Goal: Task Accomplishment & Management: Manage account settings

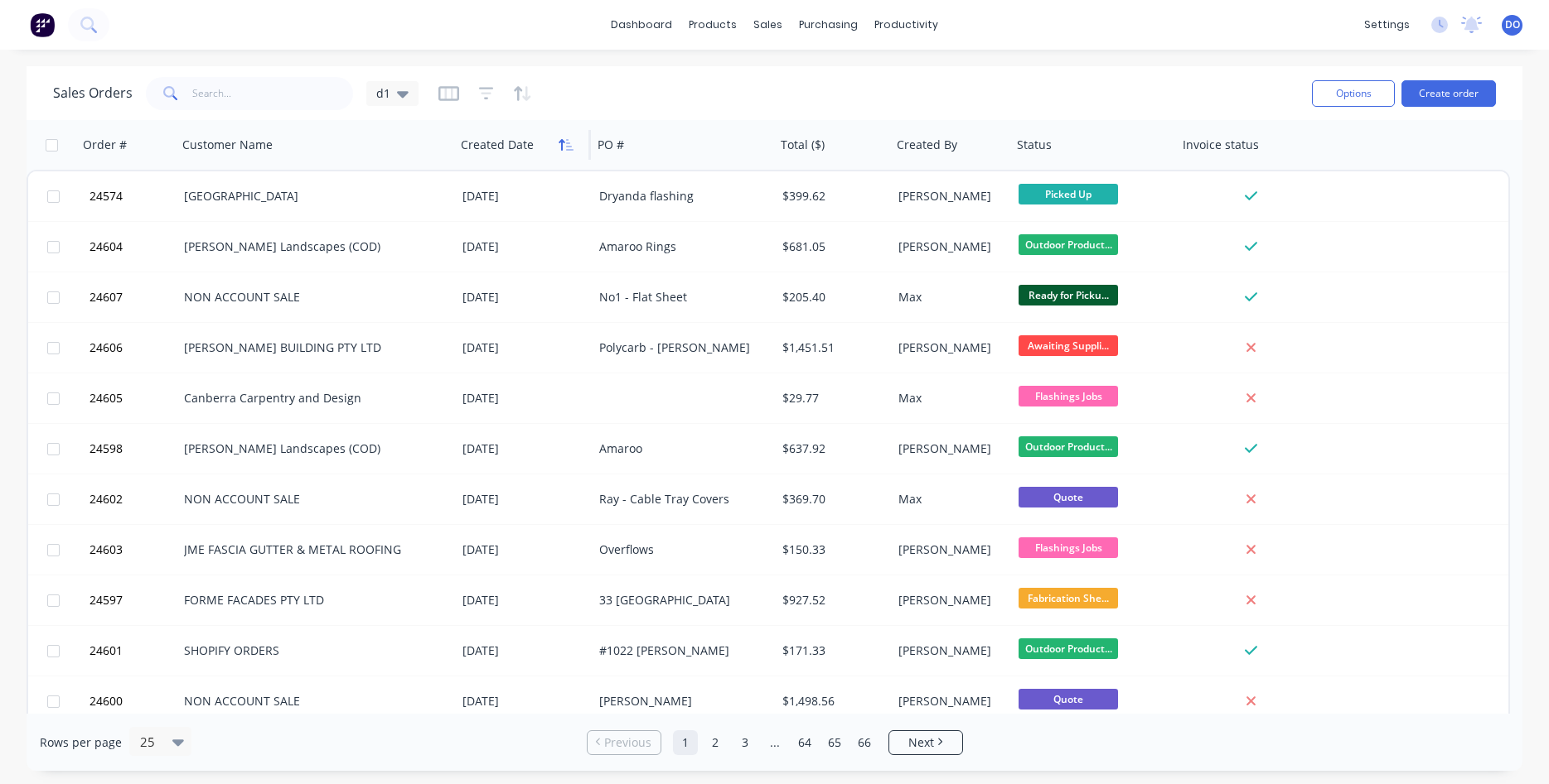
click at [559, 148] on icon "button" at bounding box center [566, 145] width 15 height 14
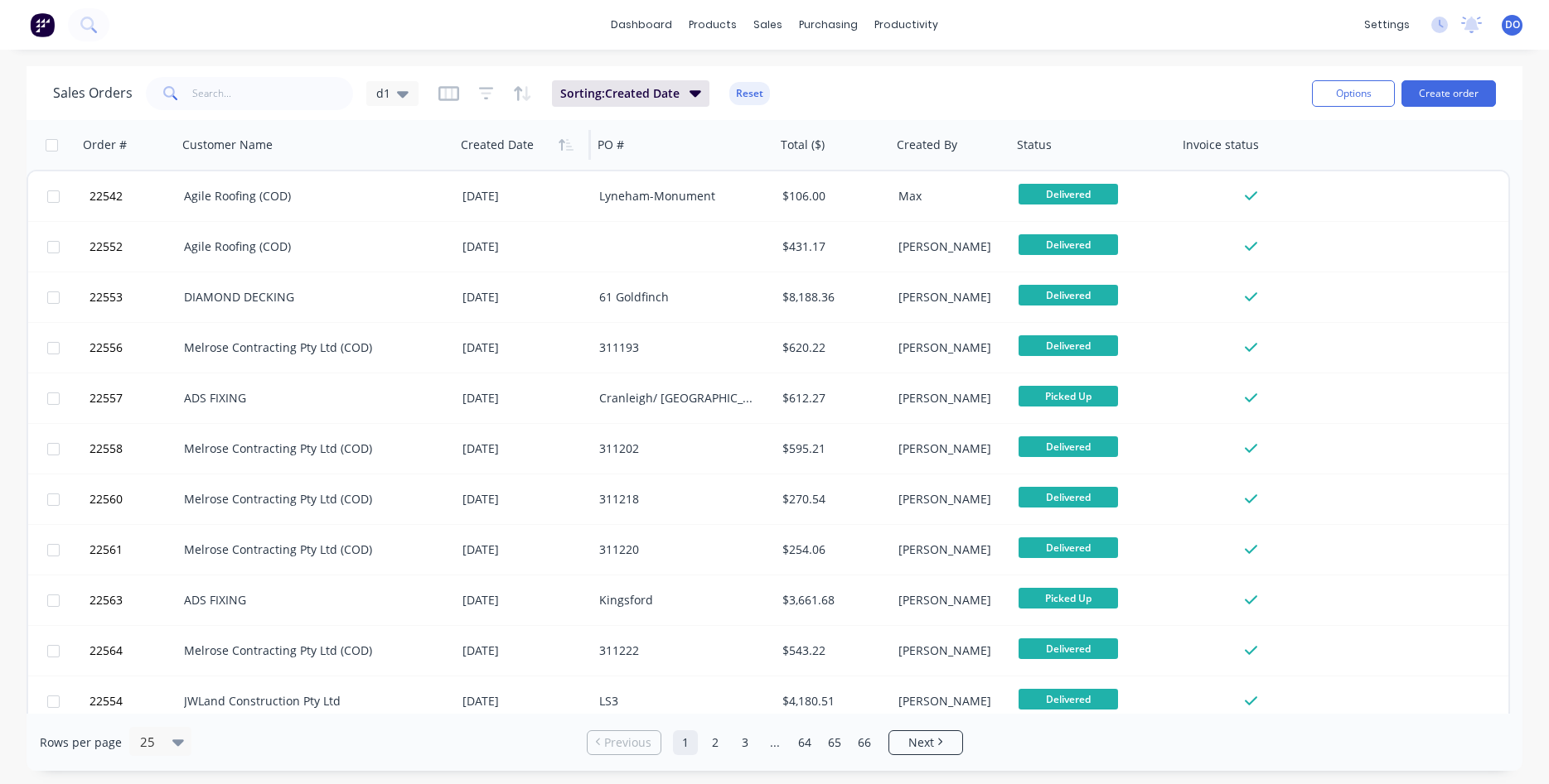
click at [559, 148] on icon "button" at bounding box center [566, 145] width 15 height 14
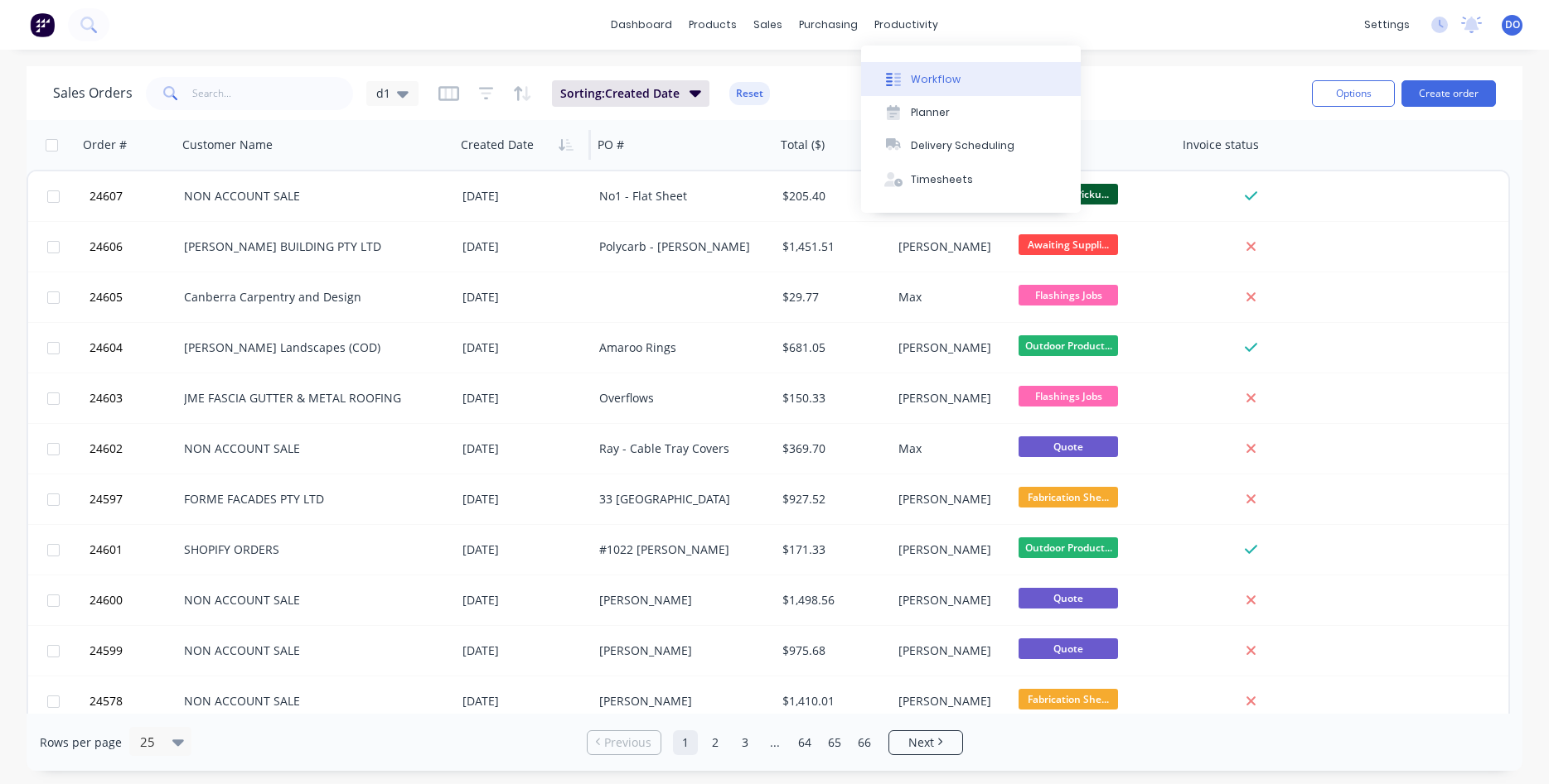
click at [924, 72] on div "Workflow" at bounding box center [935, 80] width 49 height 15
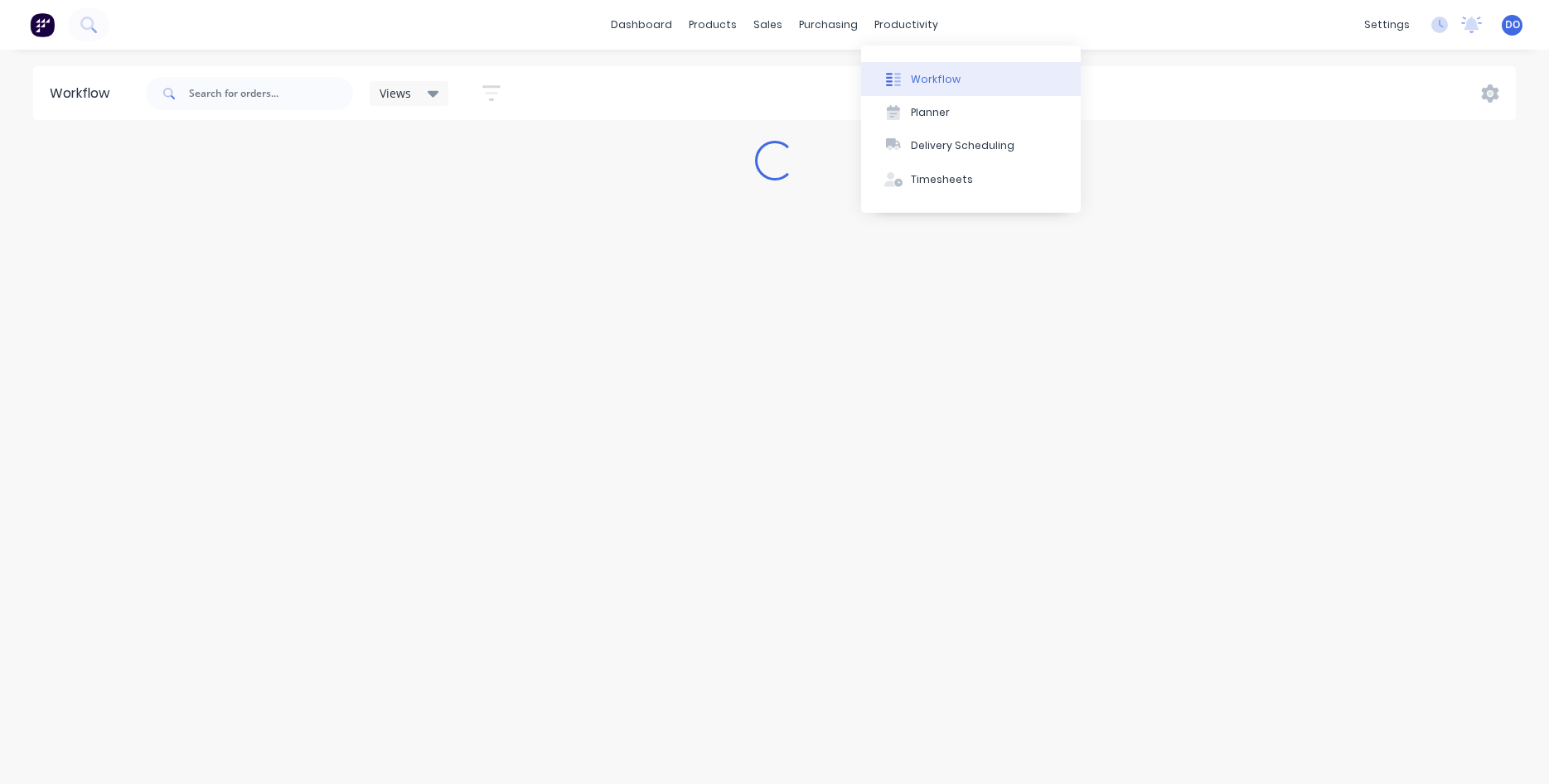
click at [921, 78] on div "Workflow" at bounding box center [935, 80] width 49 height 15
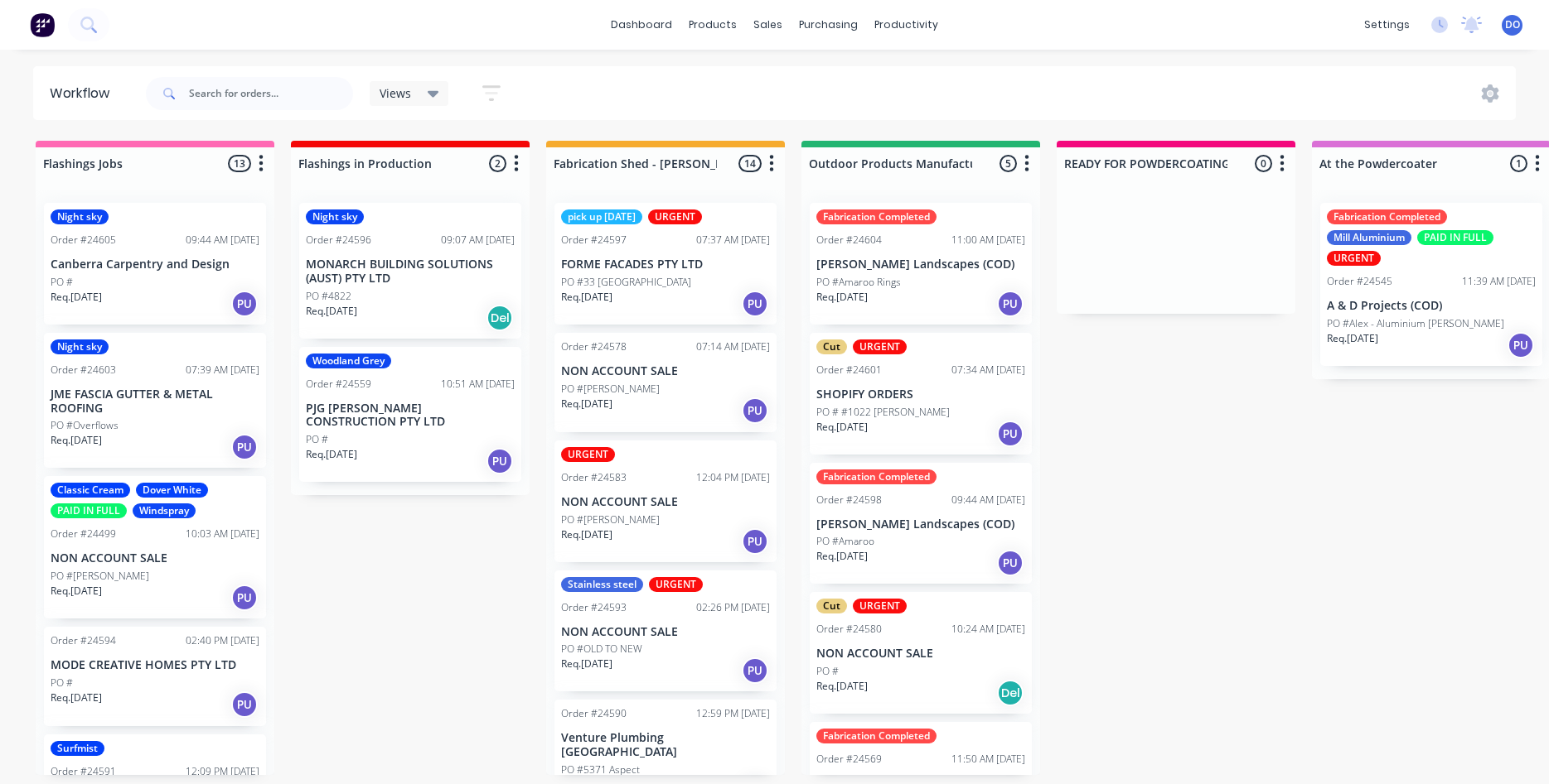
click at [902, 261] on p "[PERSON_NAME] Landscapes (COD)" at bounding box center [920, 265] width 209 height 14
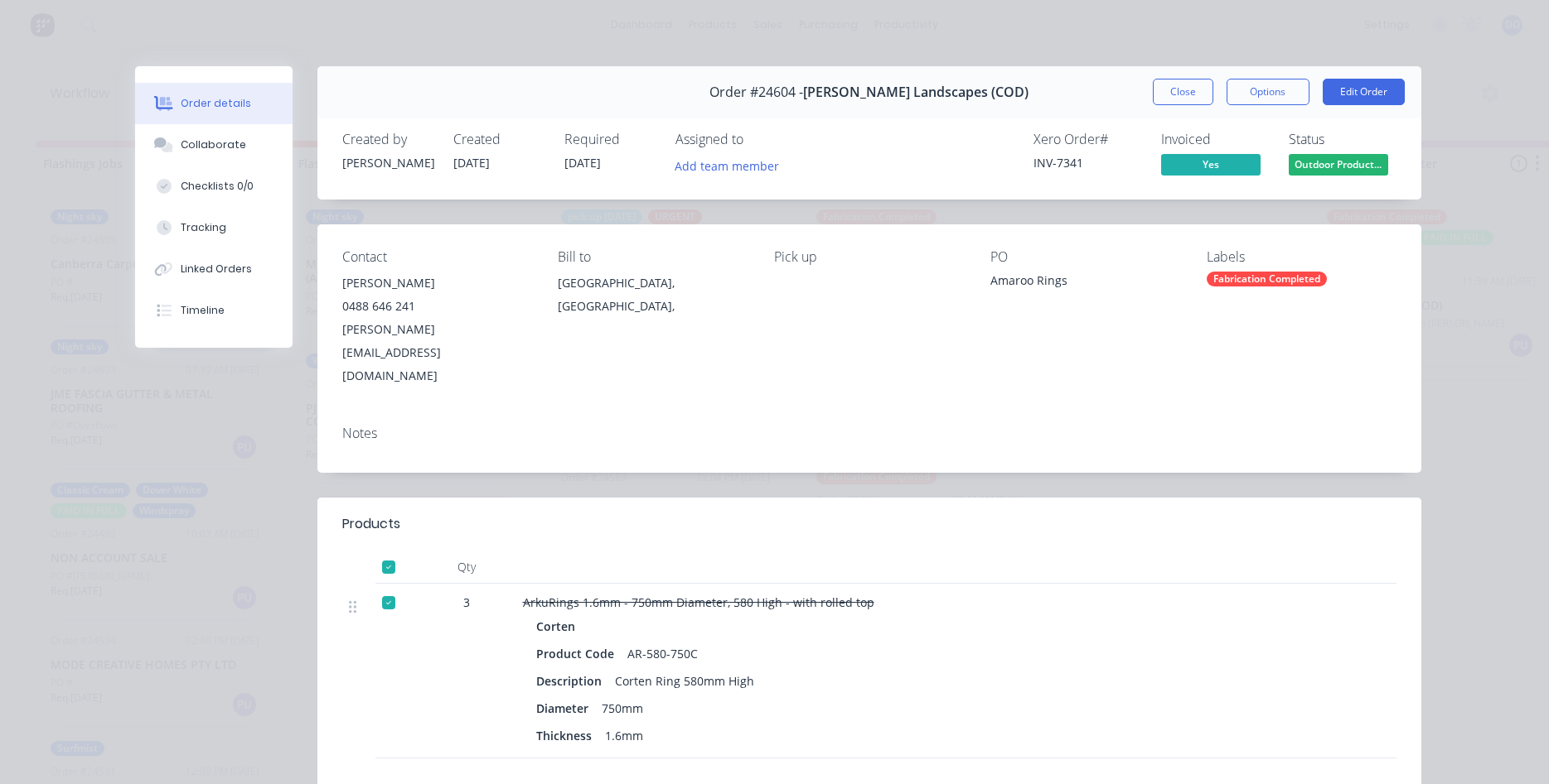
click at [1339, 156] on span "Outdoor Product..." at bounding box center [1338, 164] width 100 height 20
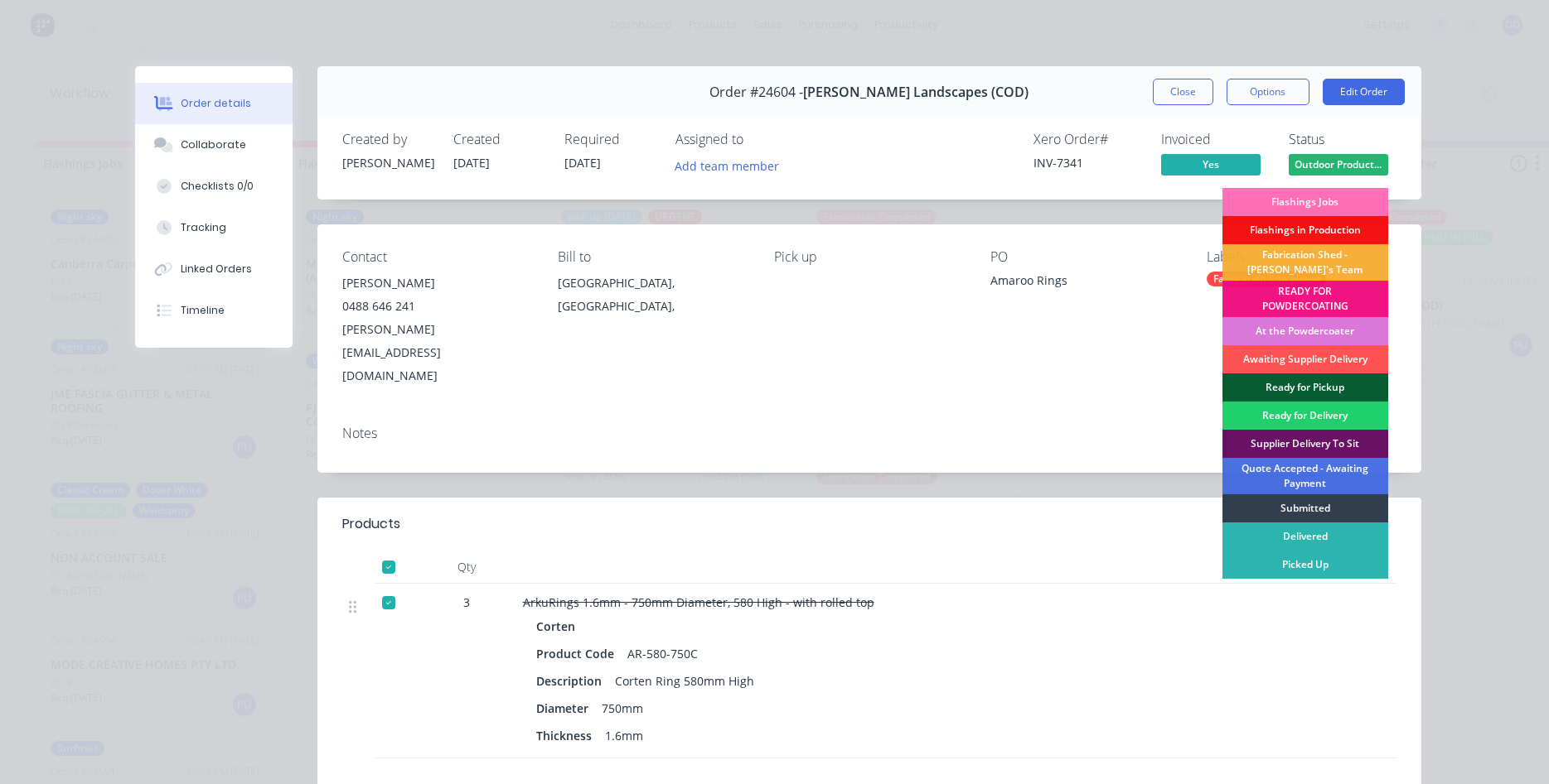
click at [1311, 384] on div "Ready for Pickup" at bounding box center [1305, 387] width 166 height 28
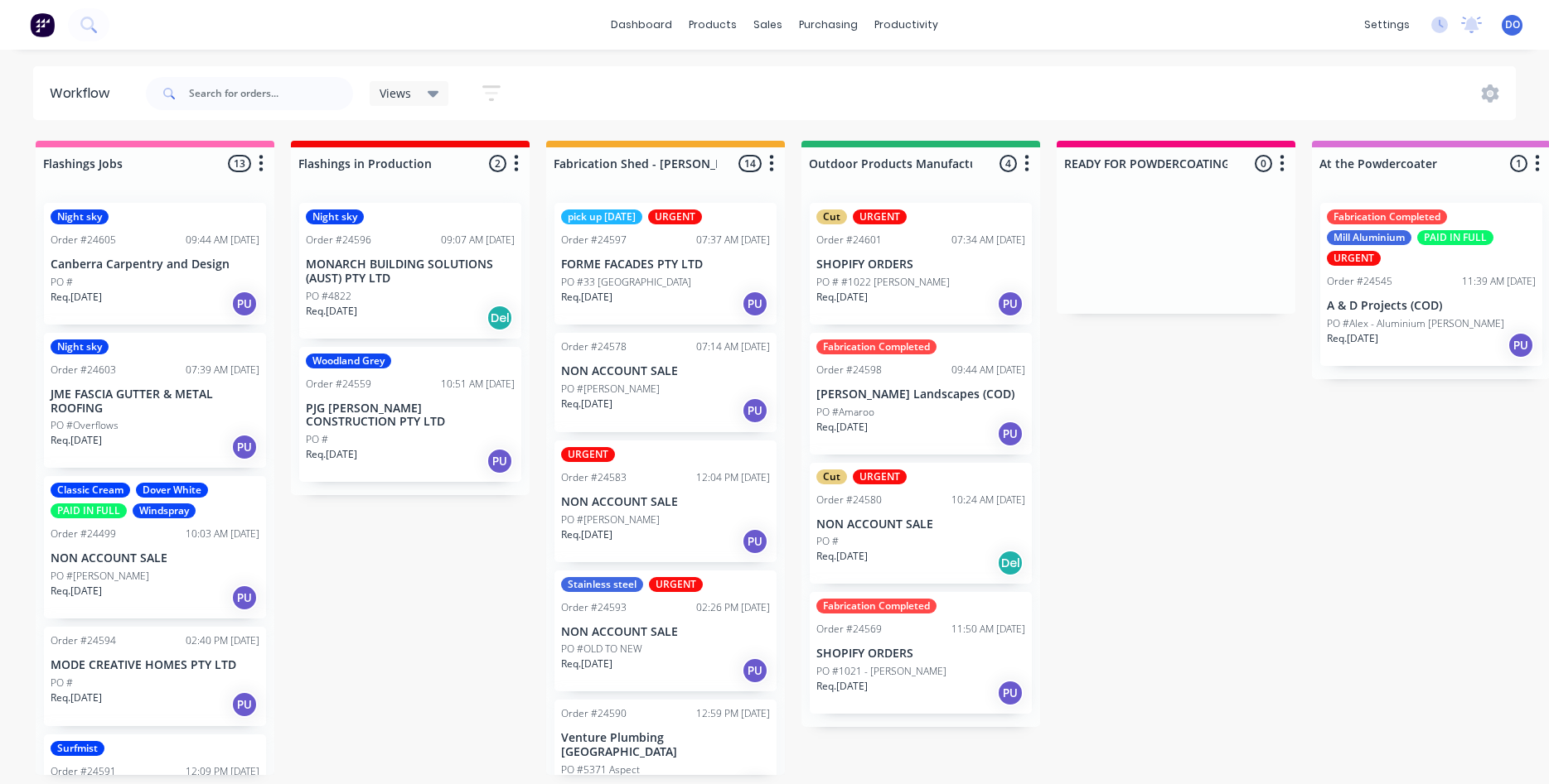
click at [934, 285] on div "PO # #1022 Chris Power" at bounding box center [920, 283] width 209 height 15
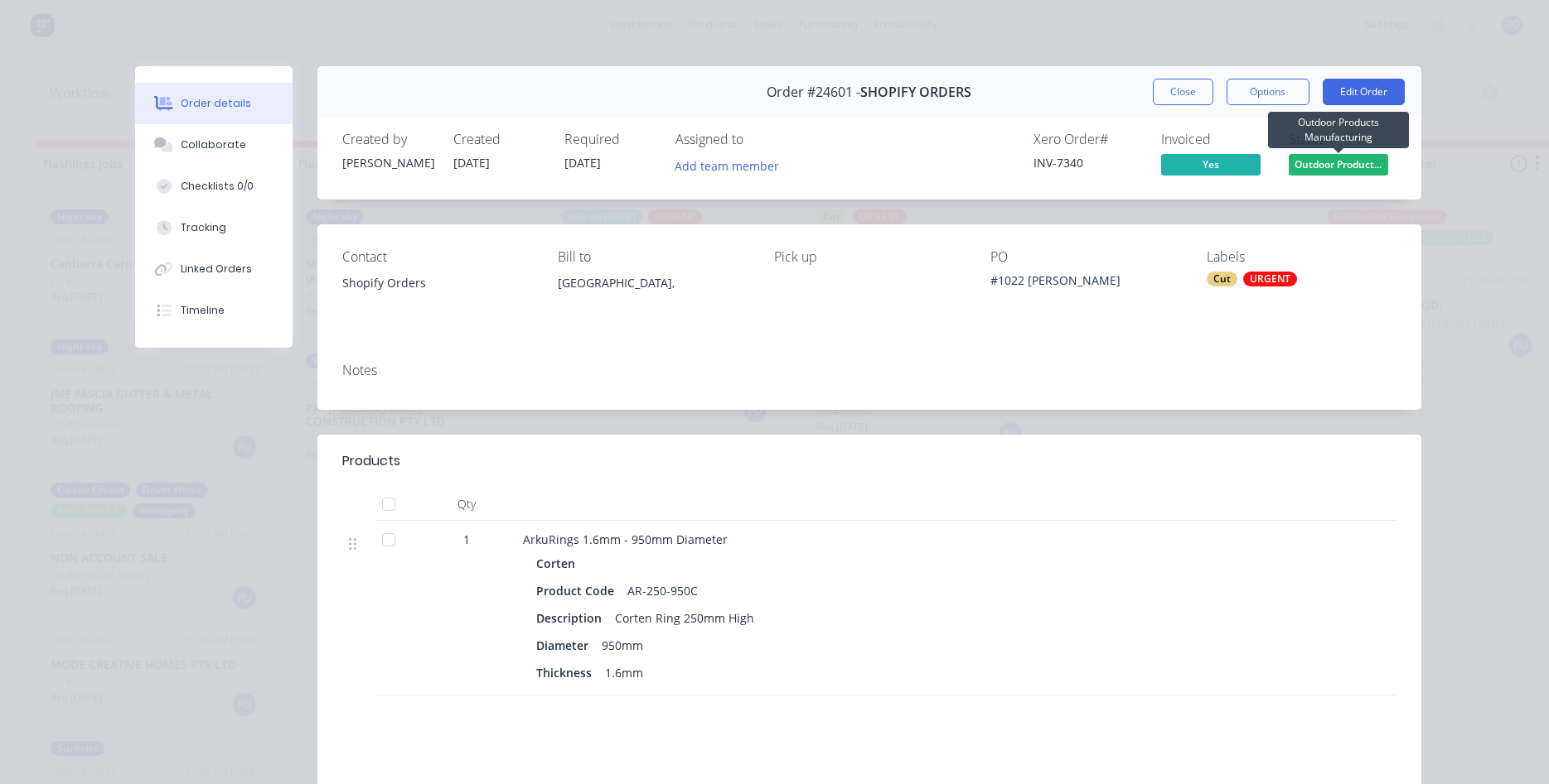
click at [1333, 159] on span "Outdoor Product..." at bounding box center [1338, 164] width 100 height 20
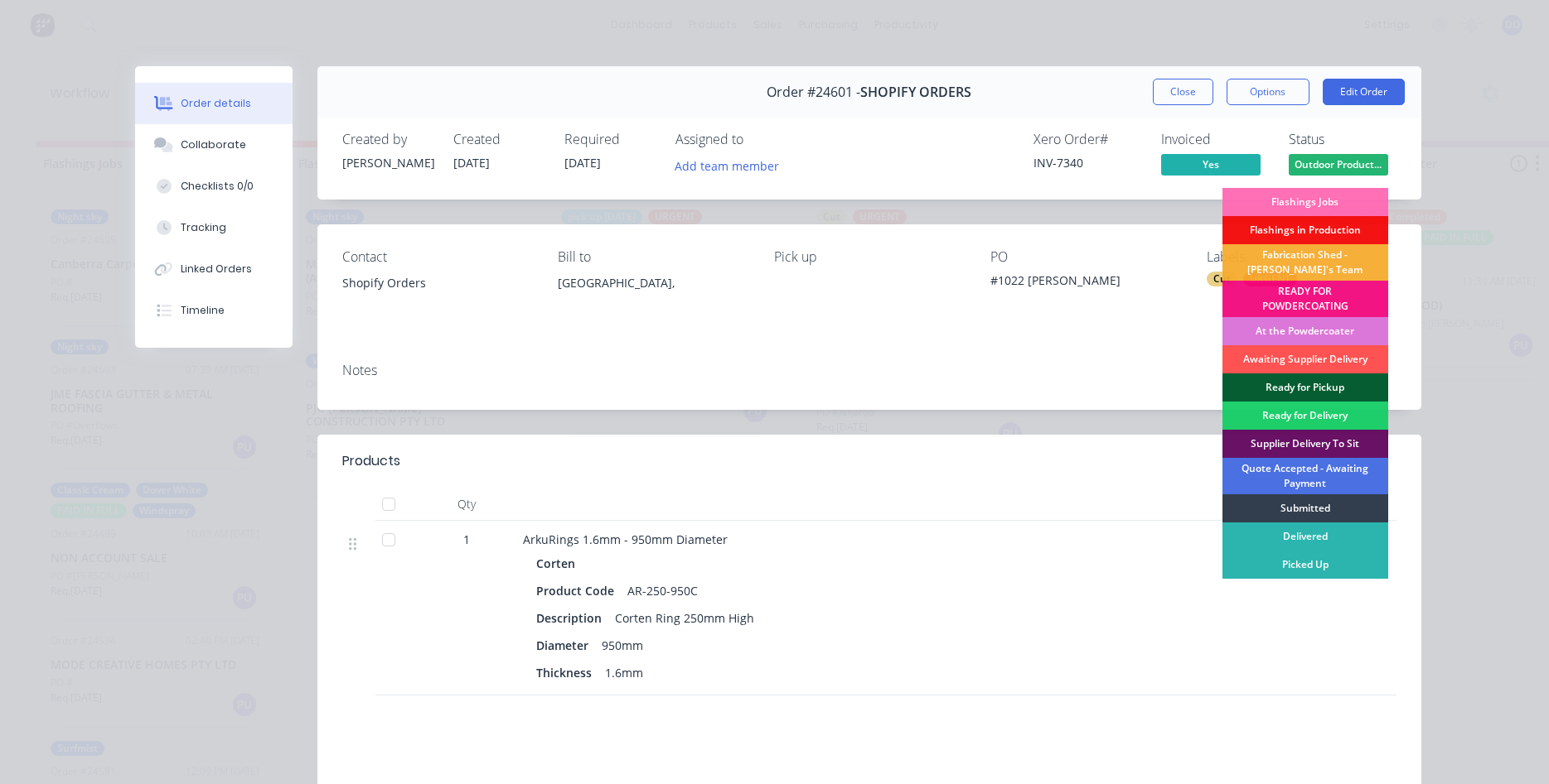
click at [1321, 383] on div "Ready for Pickup" at bounding box center [1305, 387] width 166 height 28
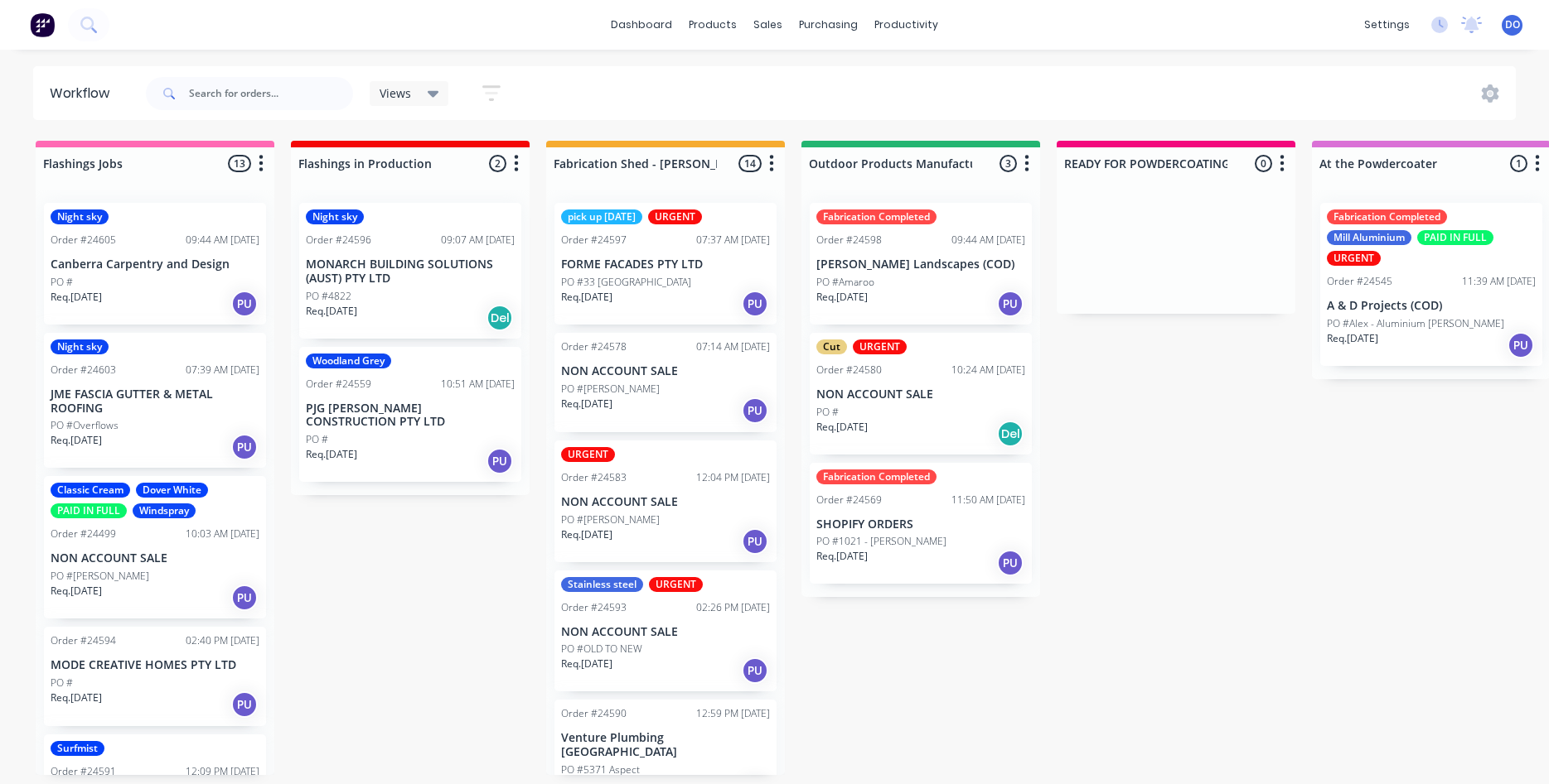
click at [904, 277] on div "PO #Amaroo" at bounding box center [920, 283] width 209 height 15
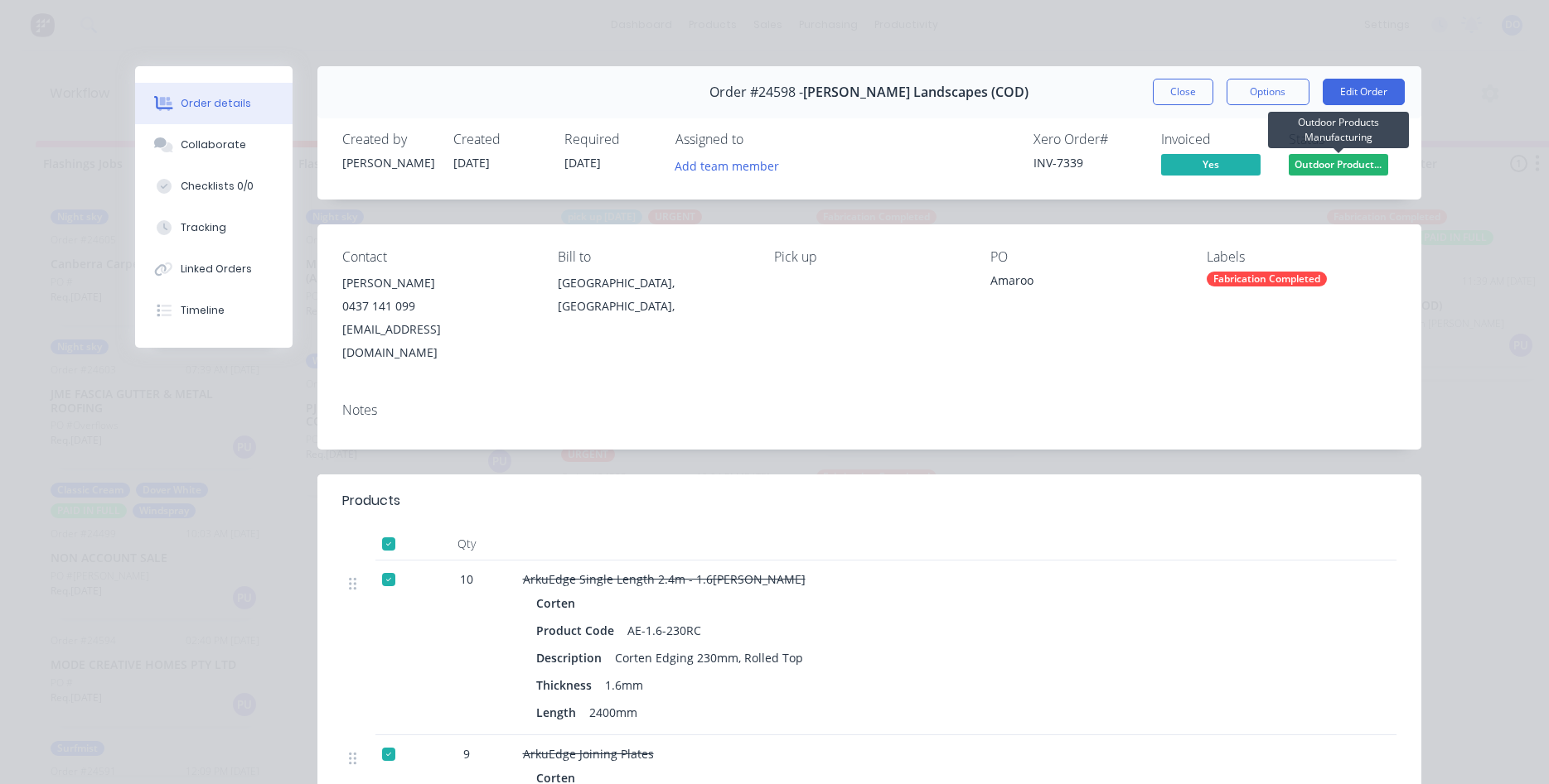
click at [1330, 163] on span "Outdoor Product..." at bounding box center [1338, 164] width 100 height 20
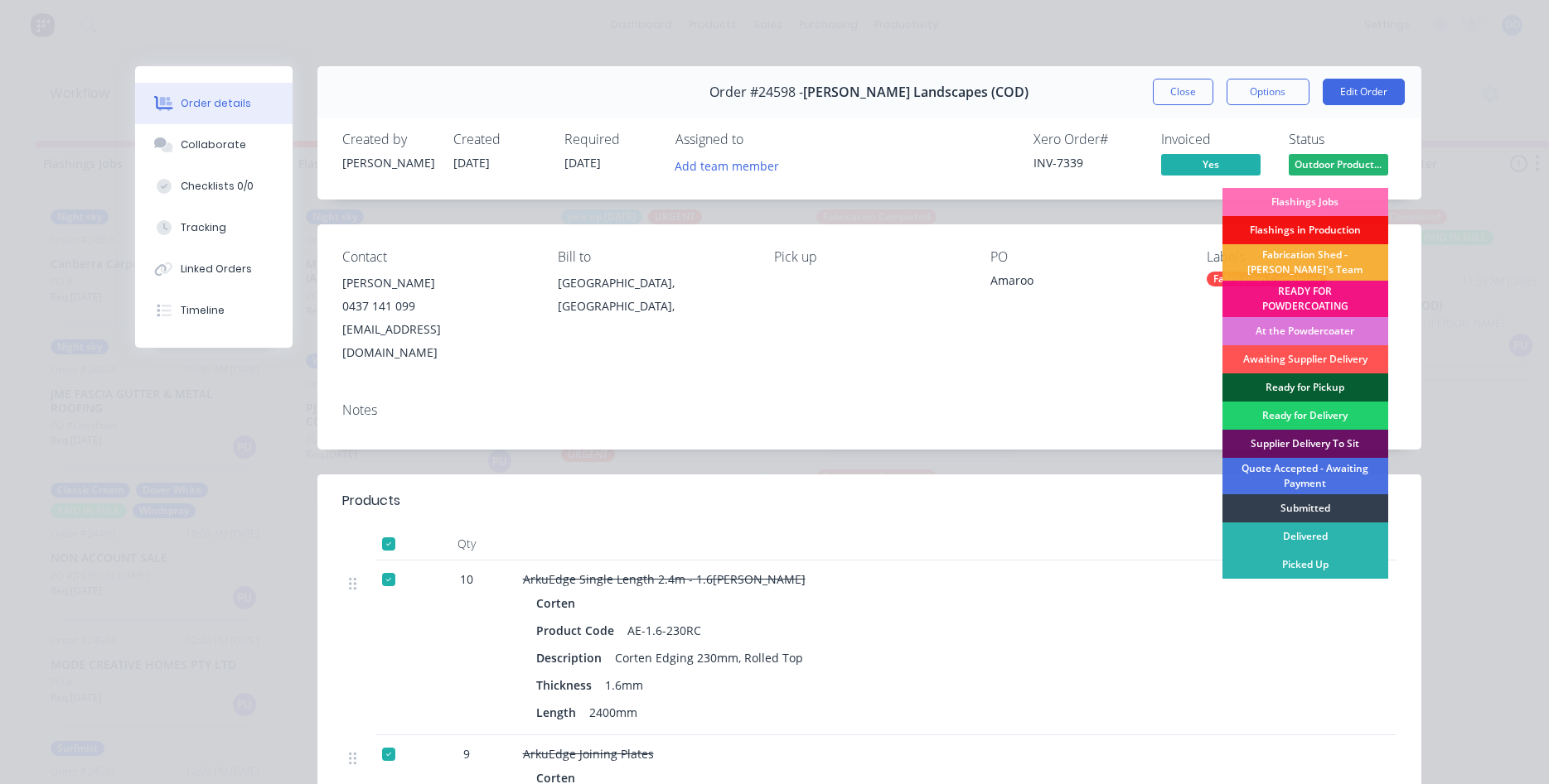
click at [1314, 386] on div "Ready for Pickup" at bounding box center [1305, 387] width 166 height 28
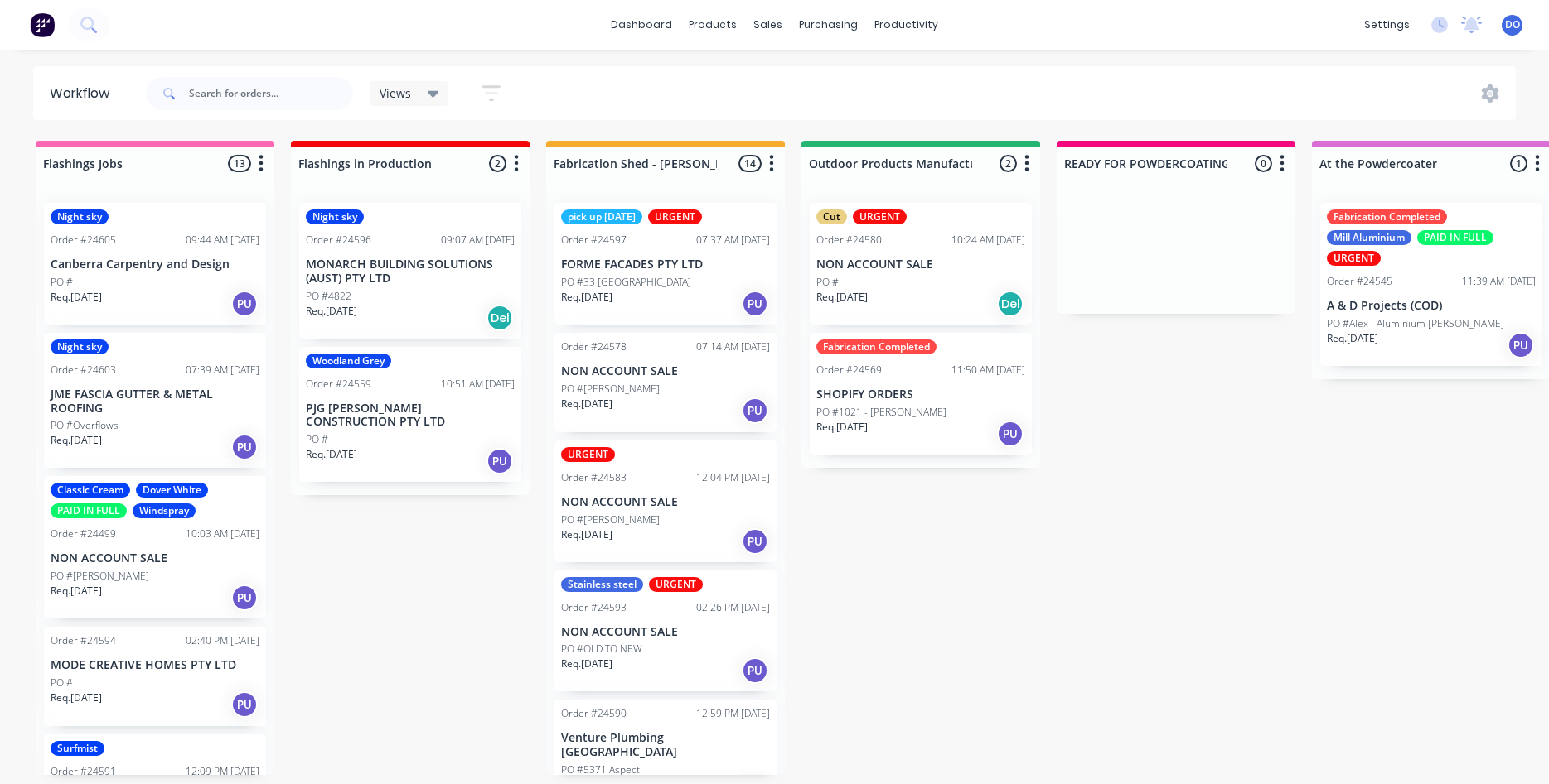
click at [932, 409] on p "PO #1021 - Rebecca Hearne" at bounding box center [881, 413] width 130 height 15
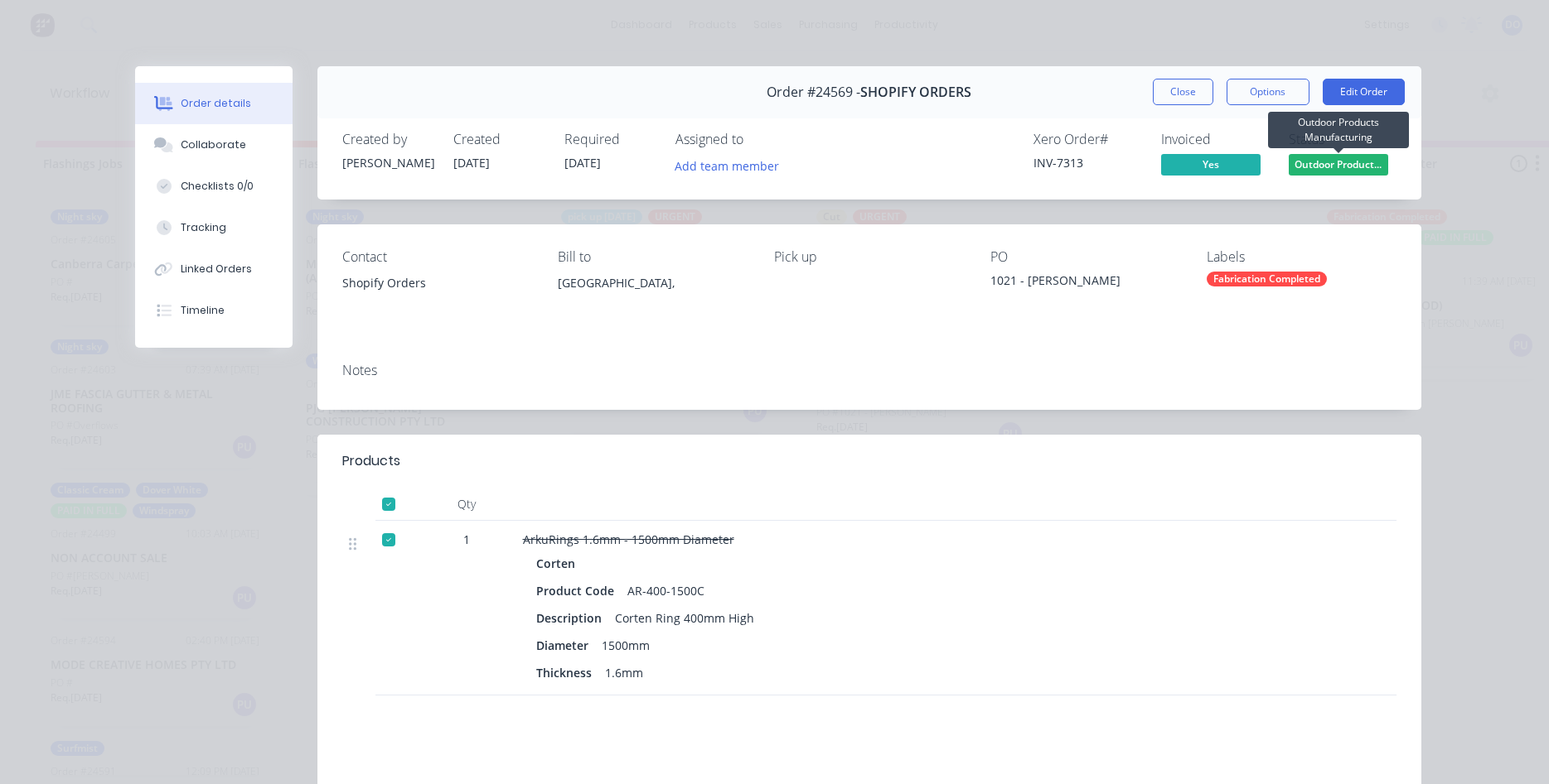
click at [1336, 166] on span "Outdoor Product..." at bounding box center [1338, 164] width 100 height 20
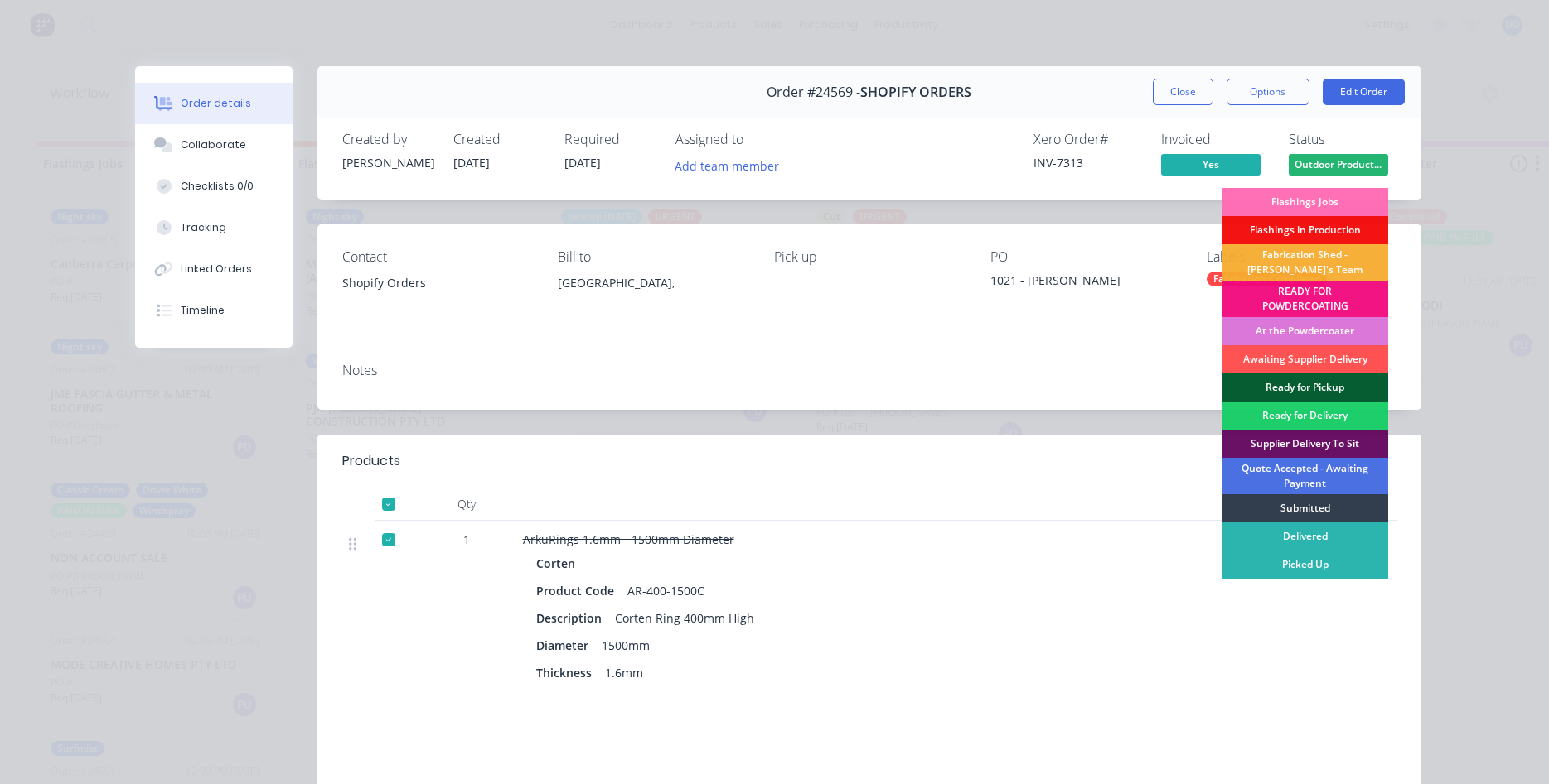
click at [1297, 385] on div "Ready for Pickup" at bounding box center [1305, 387] width 166 height 28
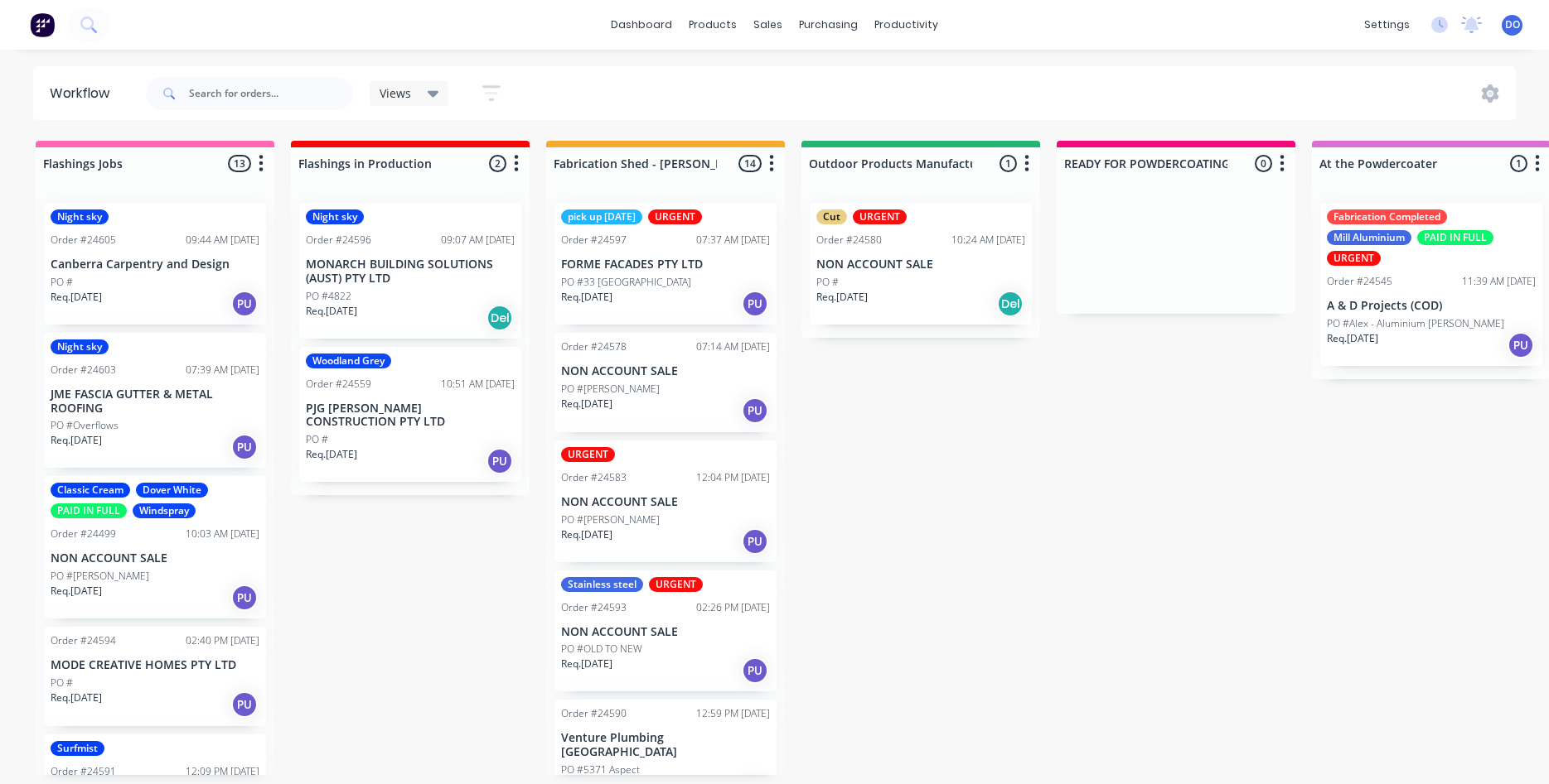
click at [873, 288] on div "PO #" at bounding box center [920, 283] width 209 height 15
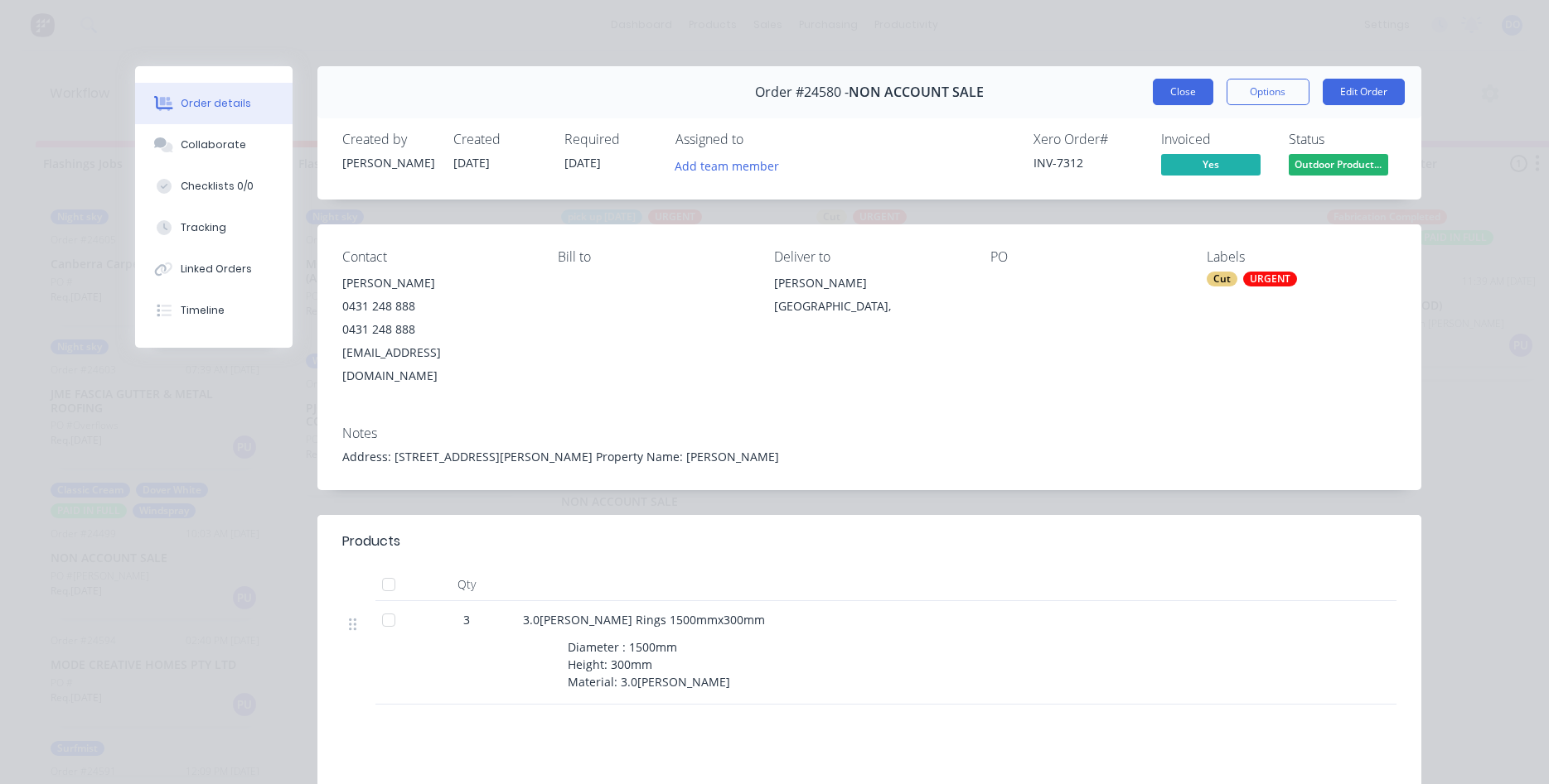
click at [1170, 90] on button "Close" at bounding box center [1183, 91] width 60 height 26
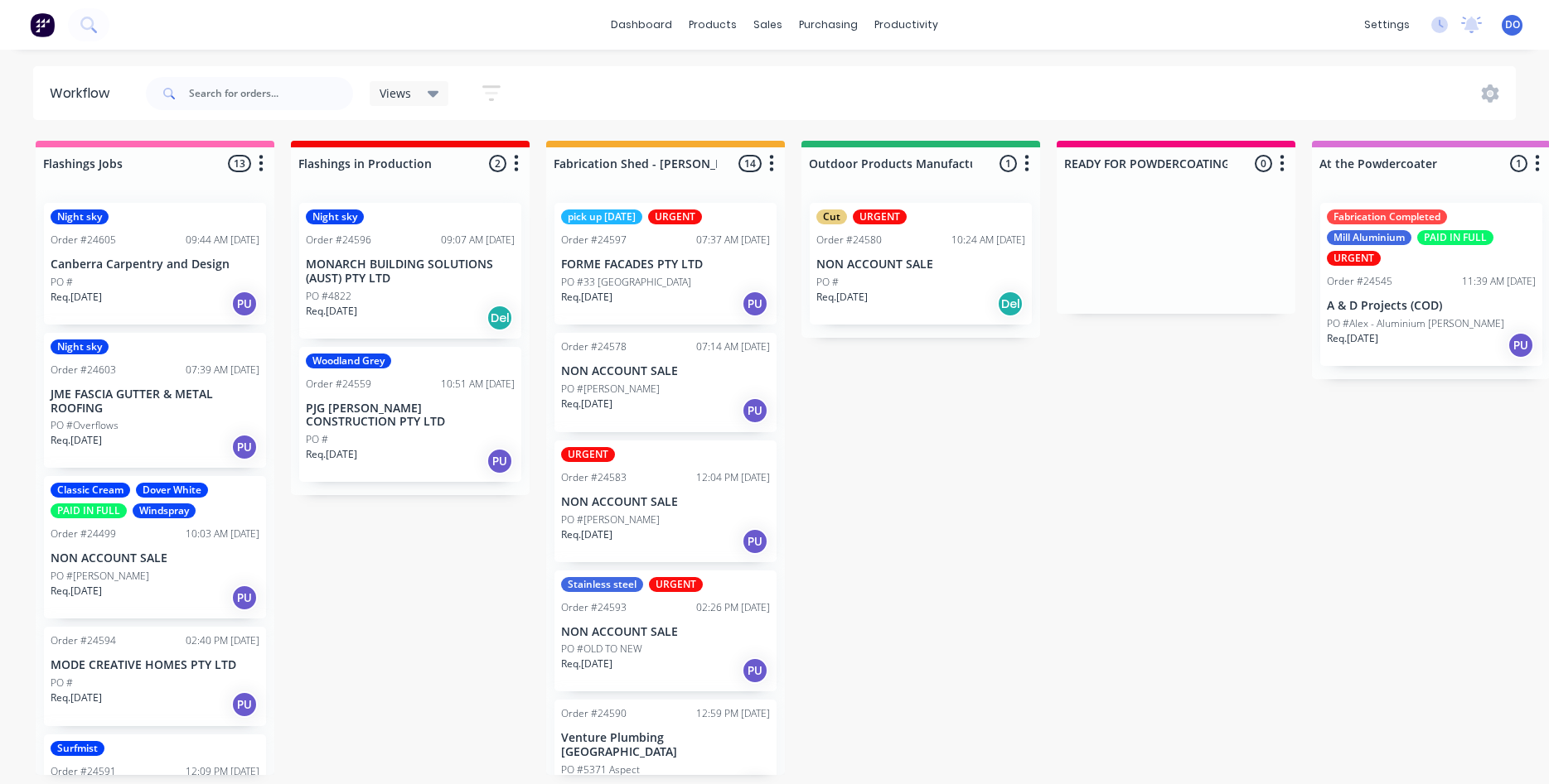
click at [628, 519] on p "PO #tony muller" at bounding box center [611, 520] width 99 height 15
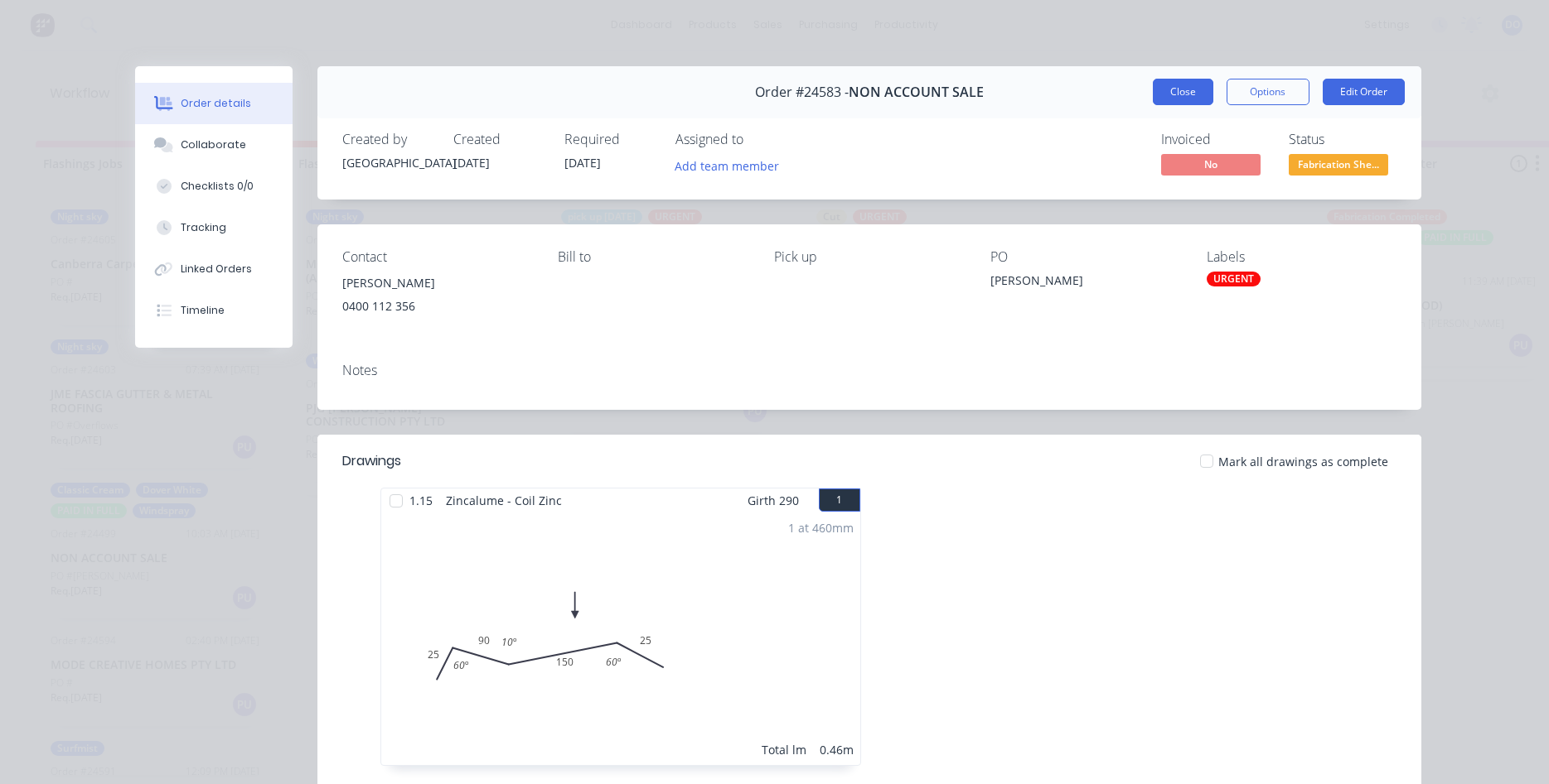
click at [1175, 89] on button "Close" at bounding box center [1183, 91] width 60 height 26
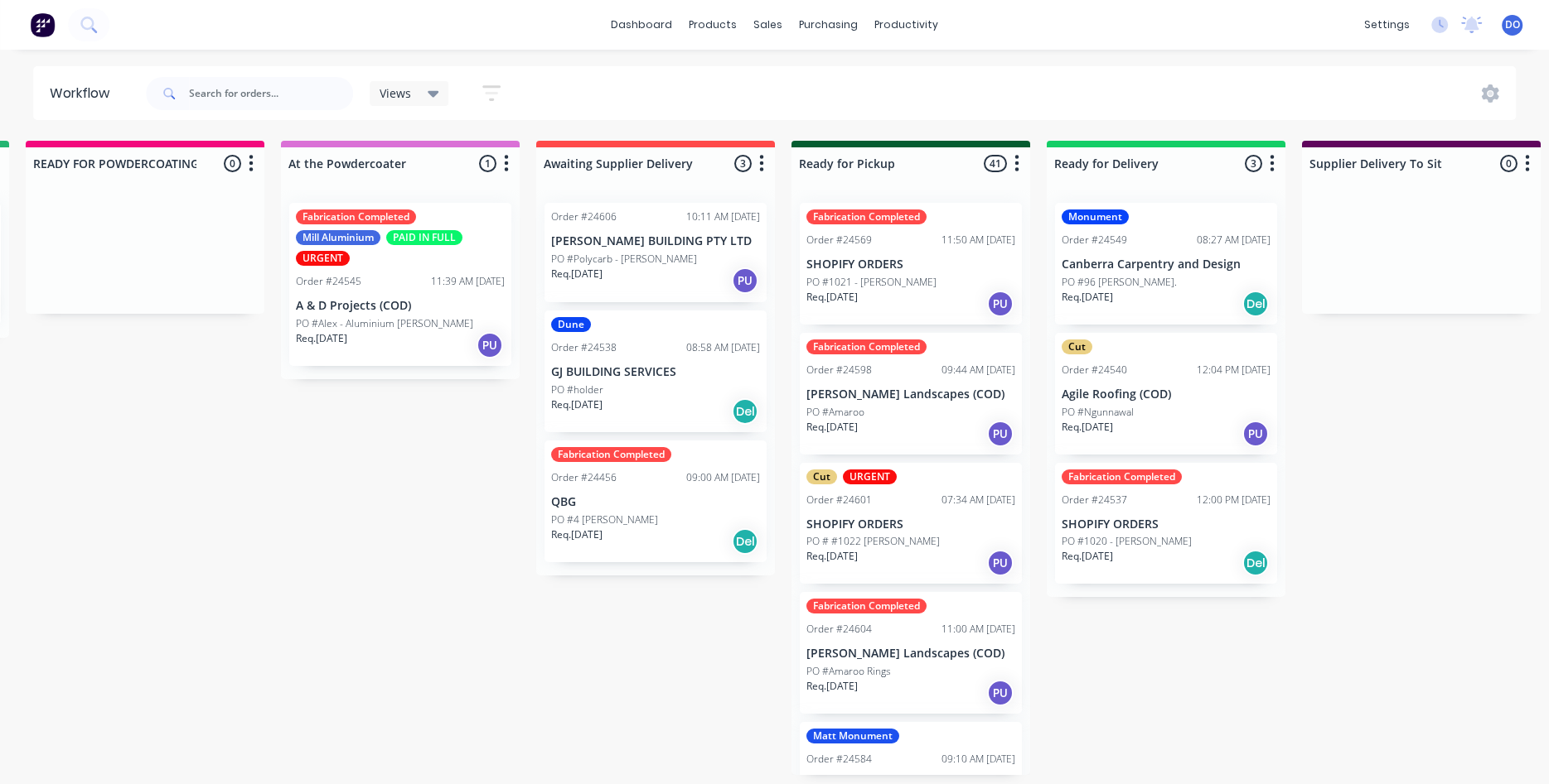
scroll to position [0, 1055]
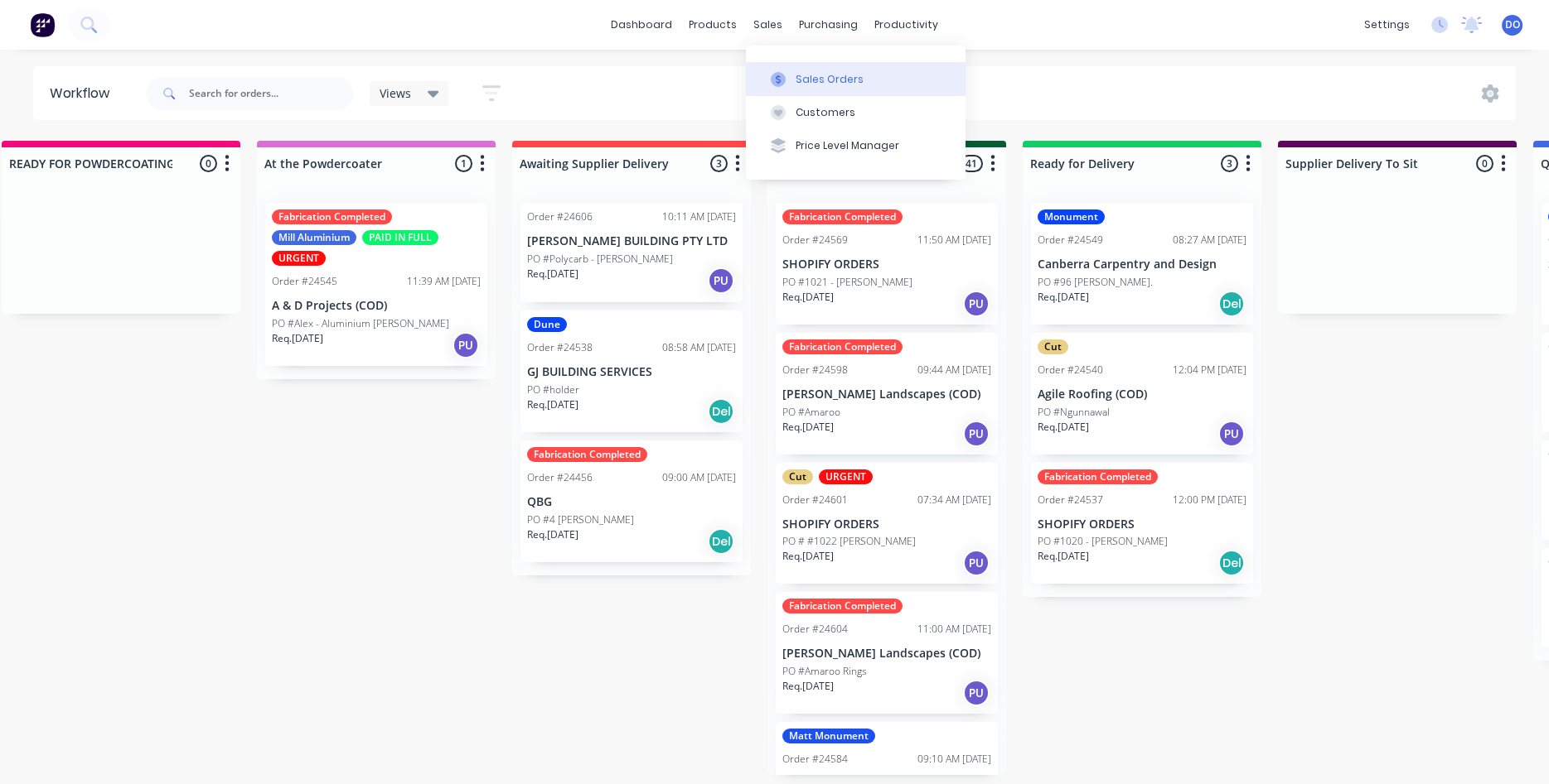
click at [812, 83] on div "Sales Orders" at bounding box center [829, 80] width 68 height 15
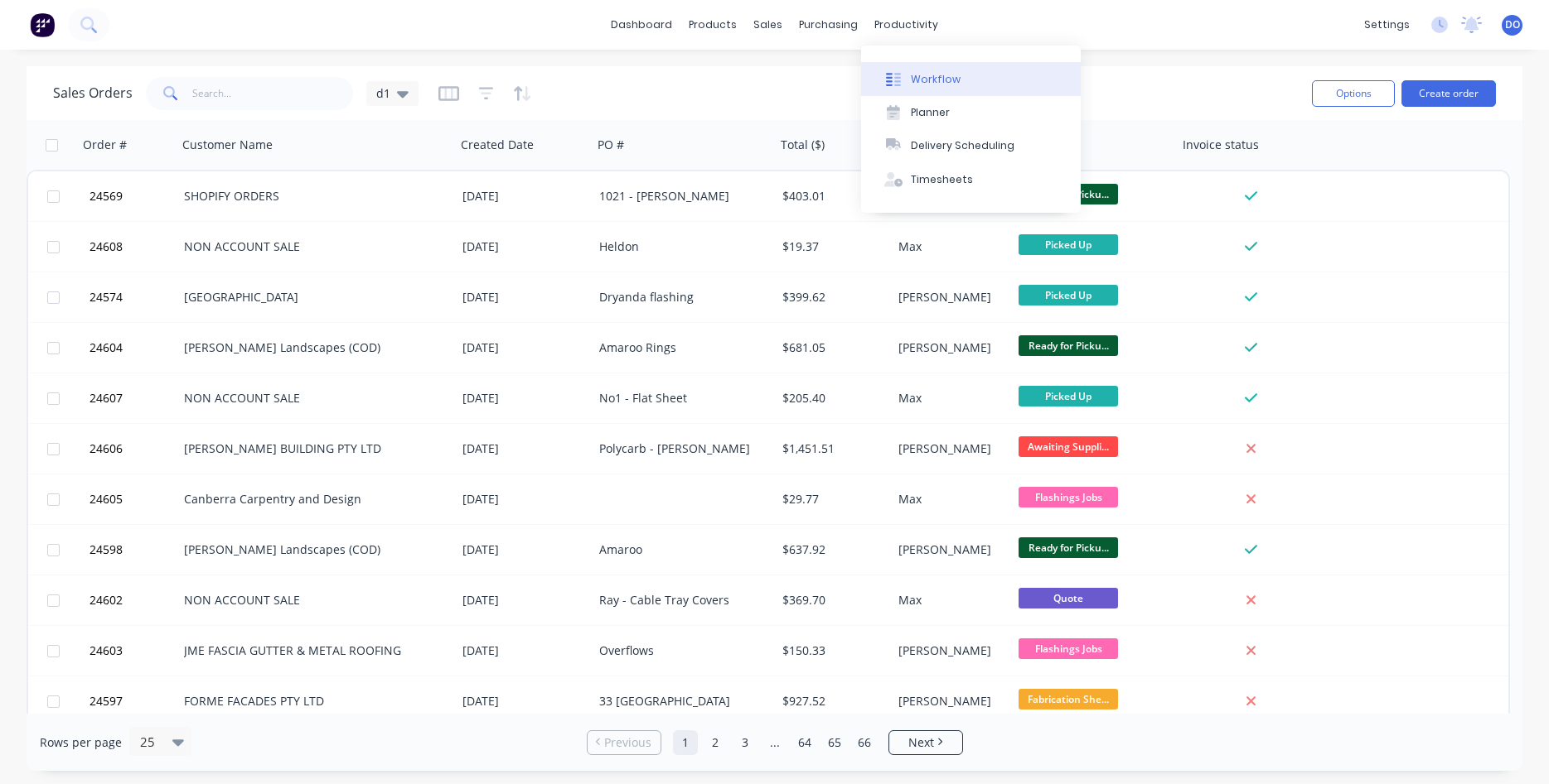
click at [936, 71] on button "Workflow" at bounding box center [971, 78] width 220 height 33
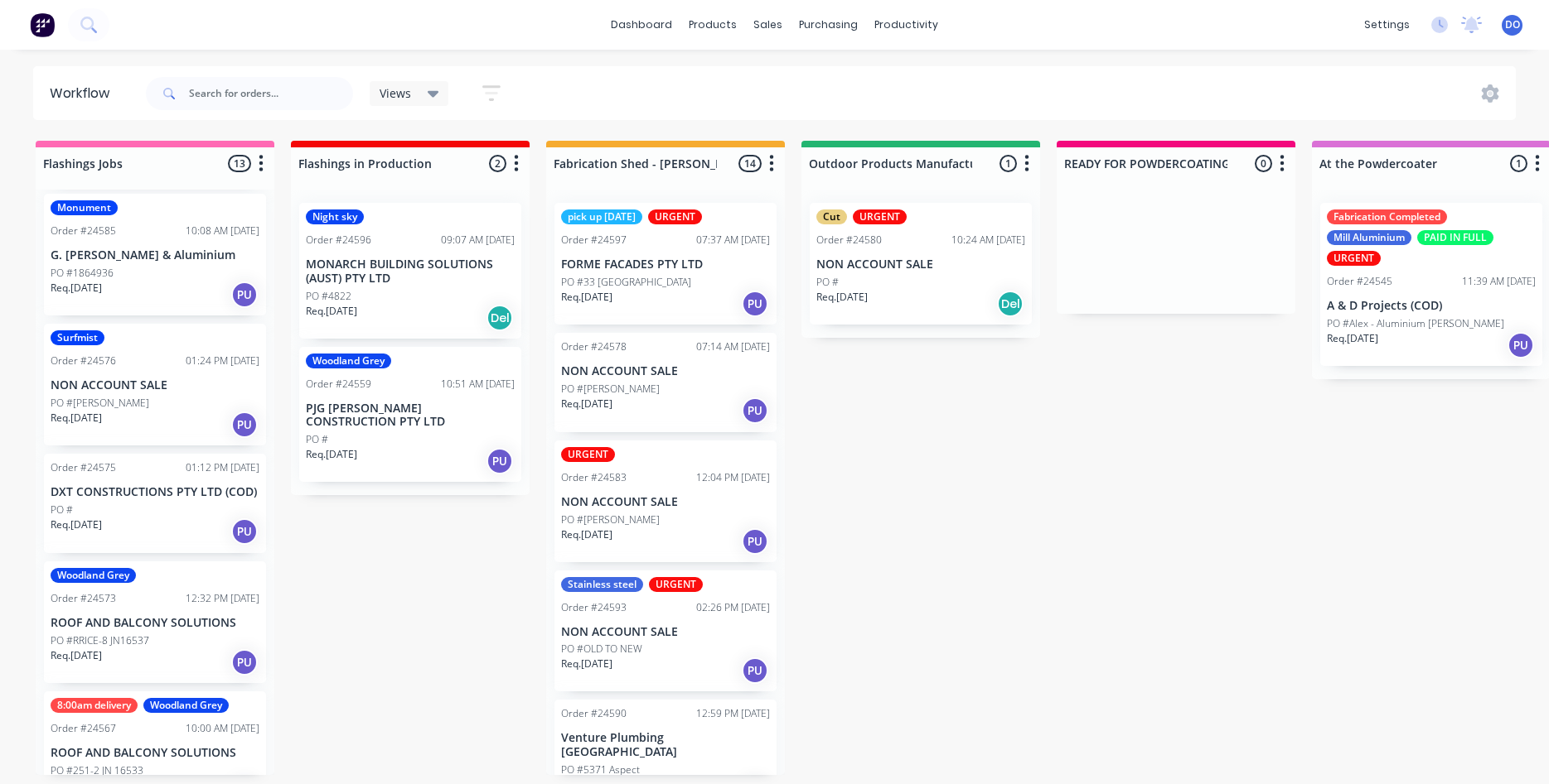
scroll to position [1124, 0]
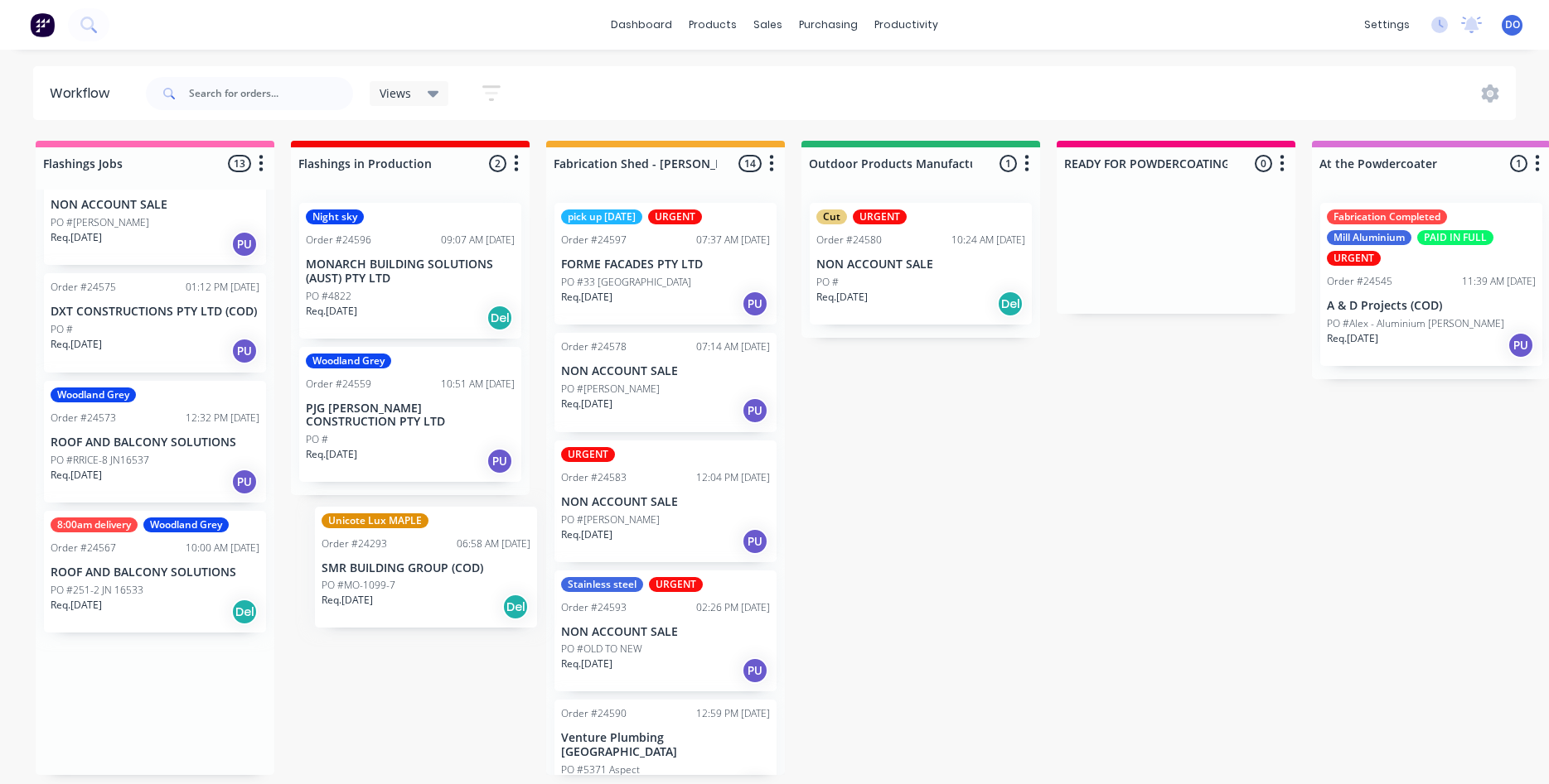
drag, startPoint x: 158, startPoint y: 694, endPoint x: 433, endPoint y: 558, distance: 306.8
drag, startPoint x: 153, startPoint y: 672, endPoint x: 451, endPoint y: 526, distance: 331.8
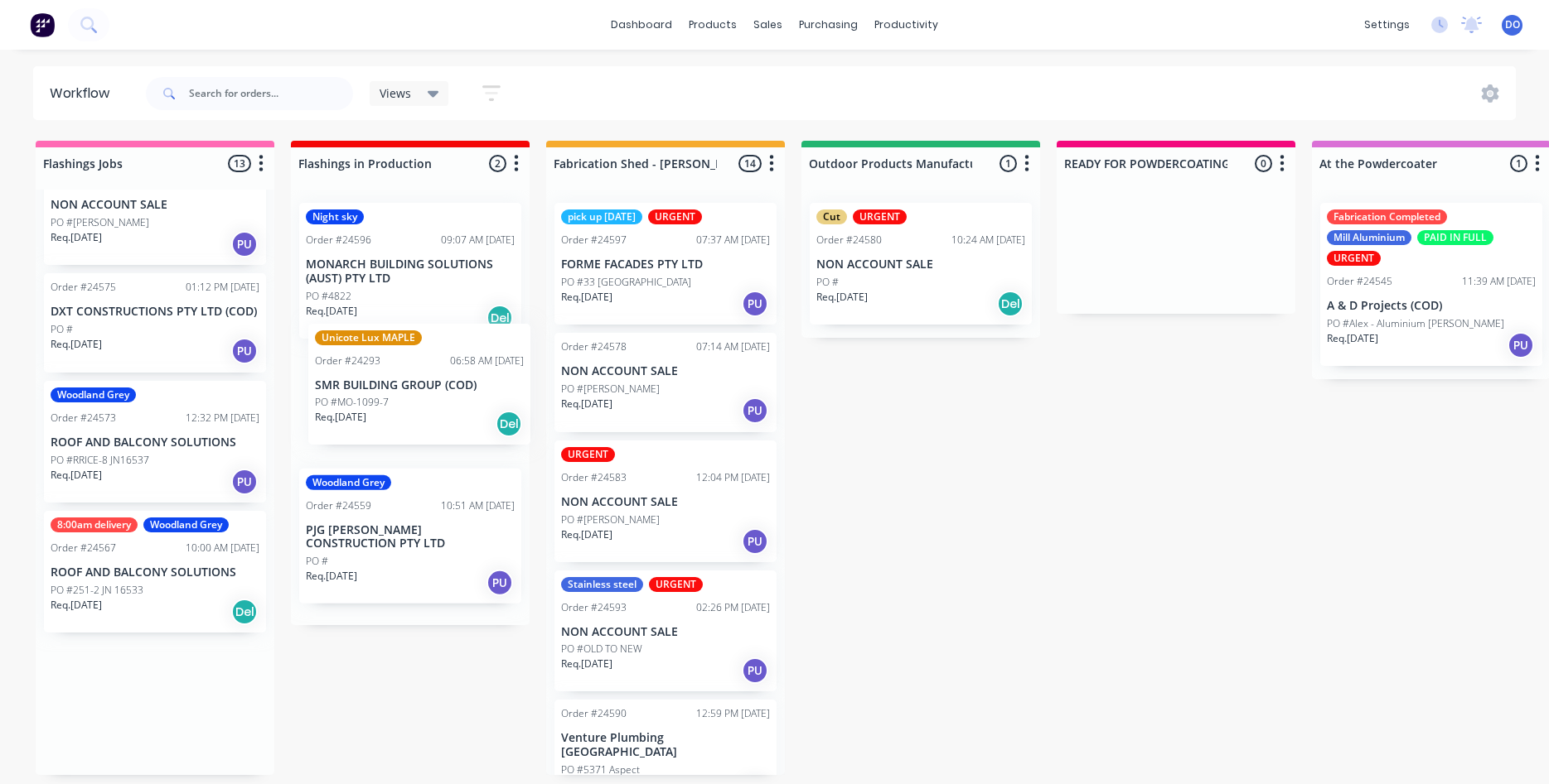
drag, startPoint x: 136, startPoint y: 684, endPoint x: 406, endPoint y: 364, distance: 418.7
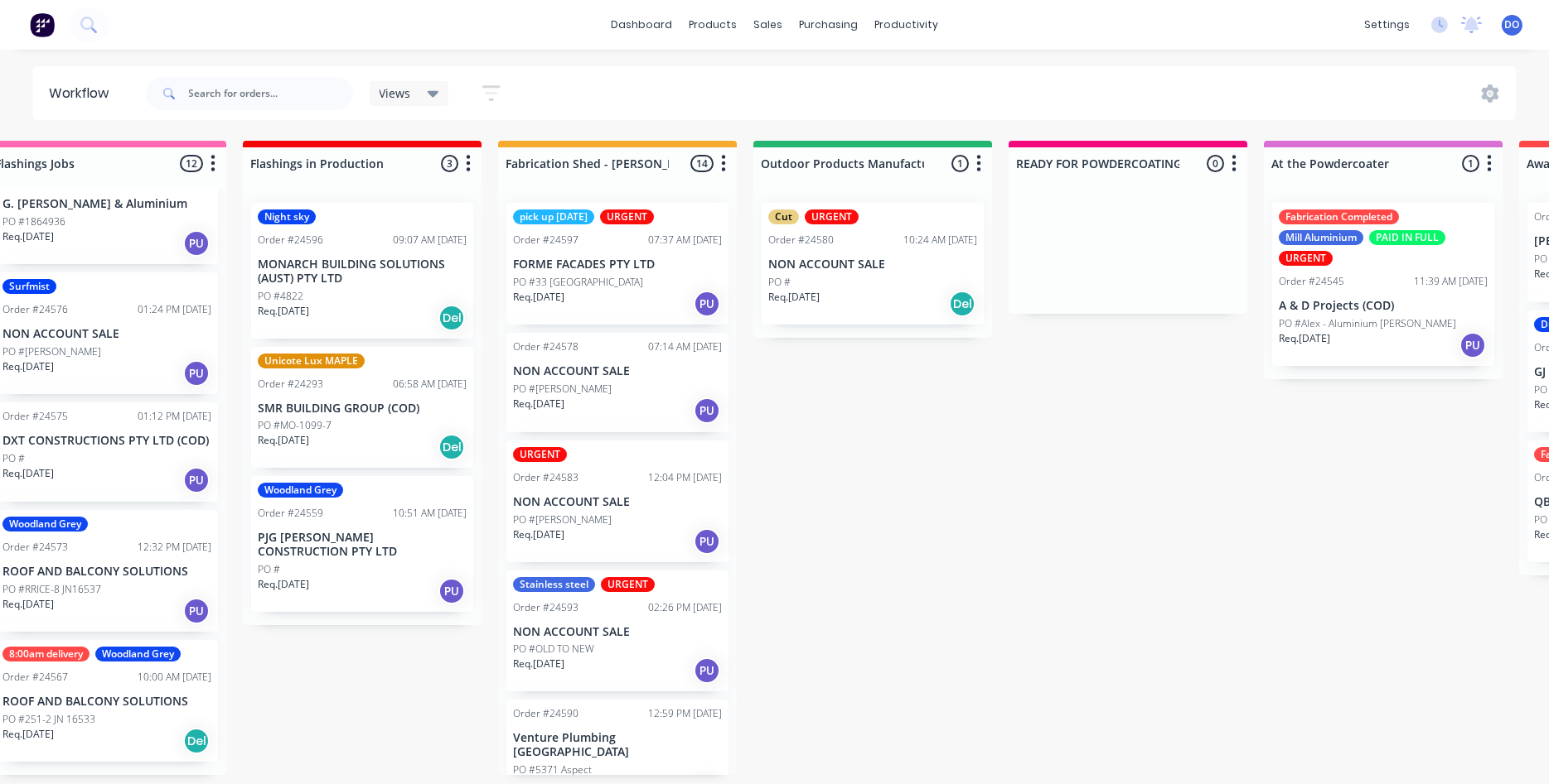
scroll to position [0, 0]
